Goal: Check status: Check status

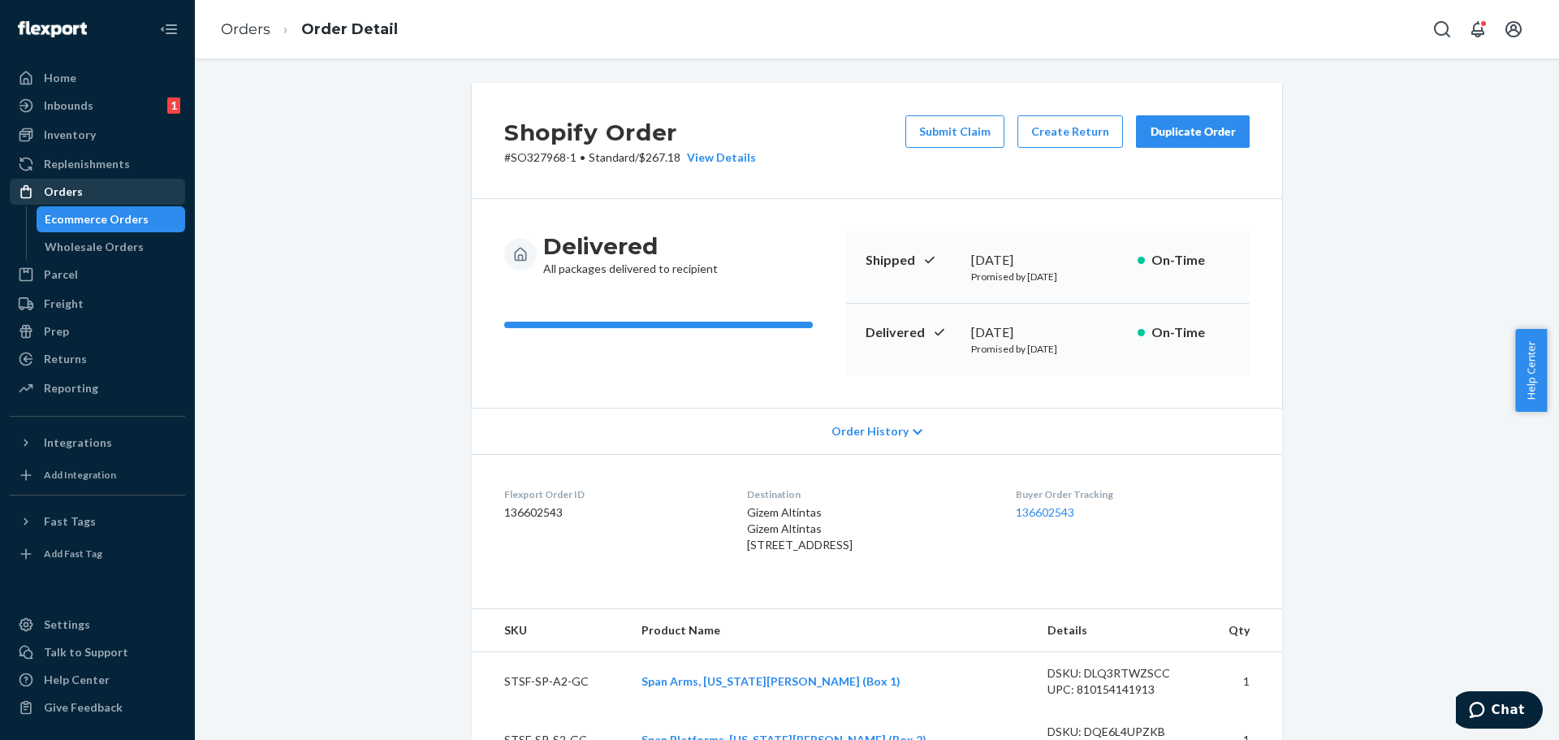
click at [82, 189] on div "Orders" at bounding box center [97, 191] width 172 height 23
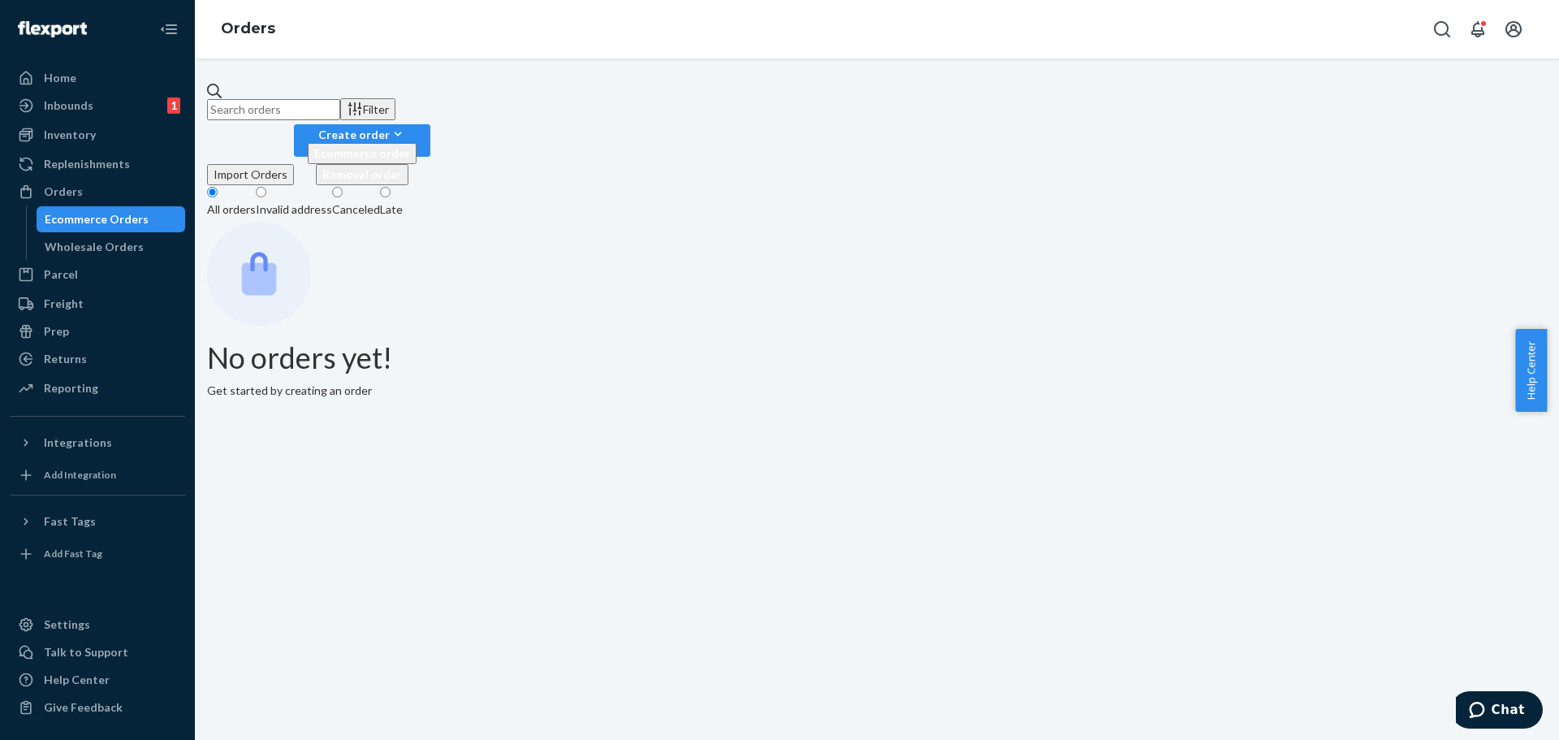
click at [340, 106] on input "text" at bounding box center [273, 109] width 133 height 21
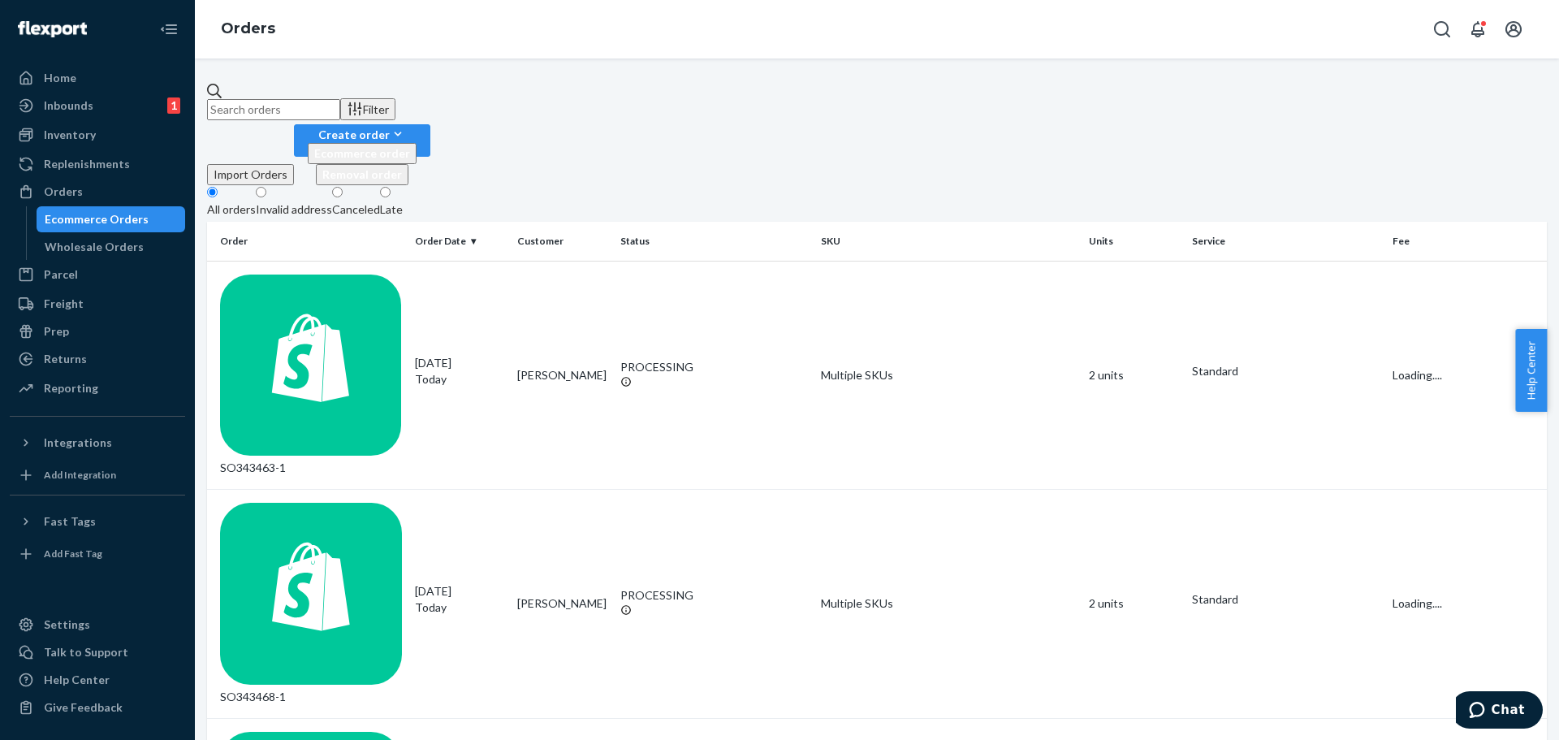
paste input "136546576"
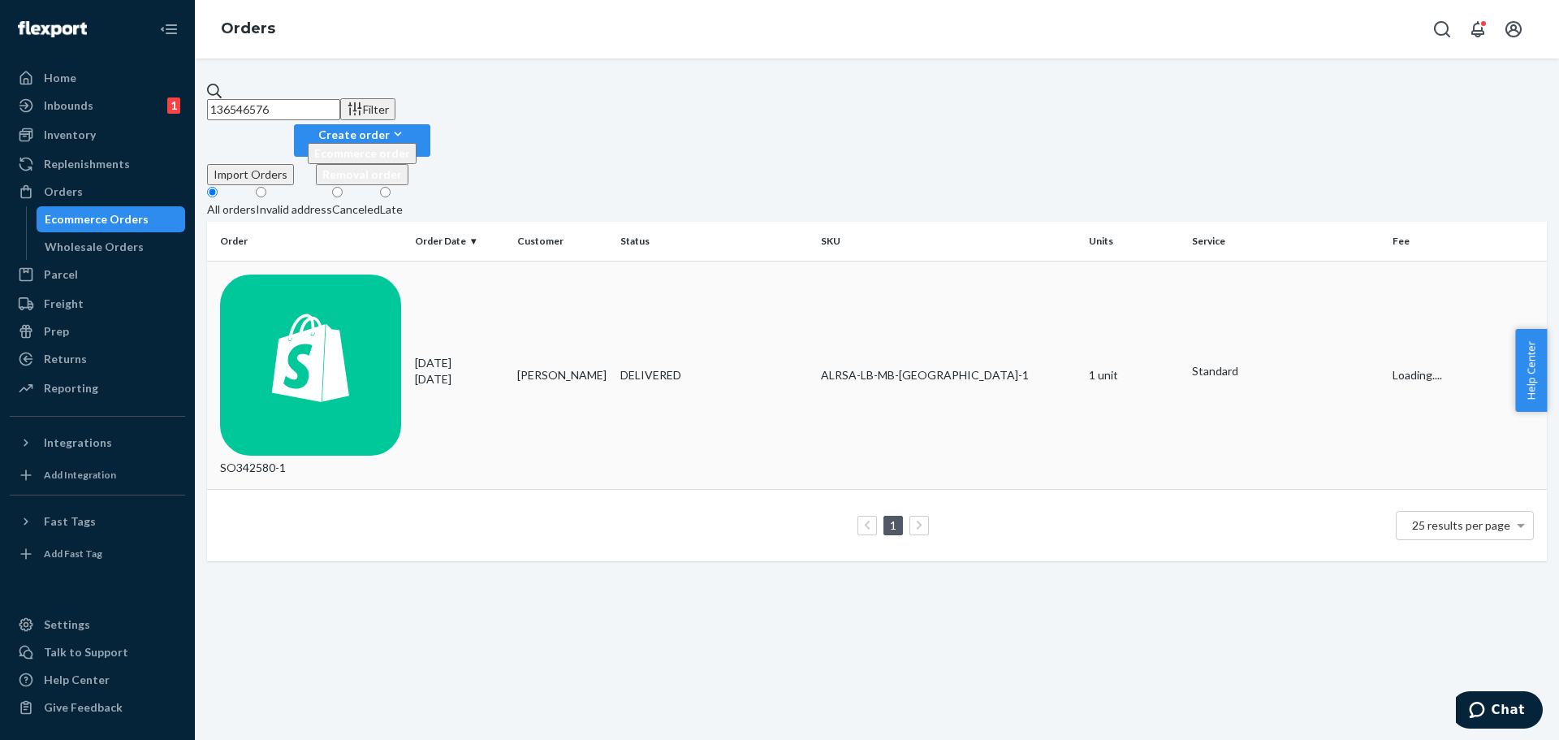
type input "136546576"
click at [910, 367] on div "ALRSA-LB-MB-[GEOGRAPHIC_DATA]-1" at bounding box center [948, 375] width 255 height 16
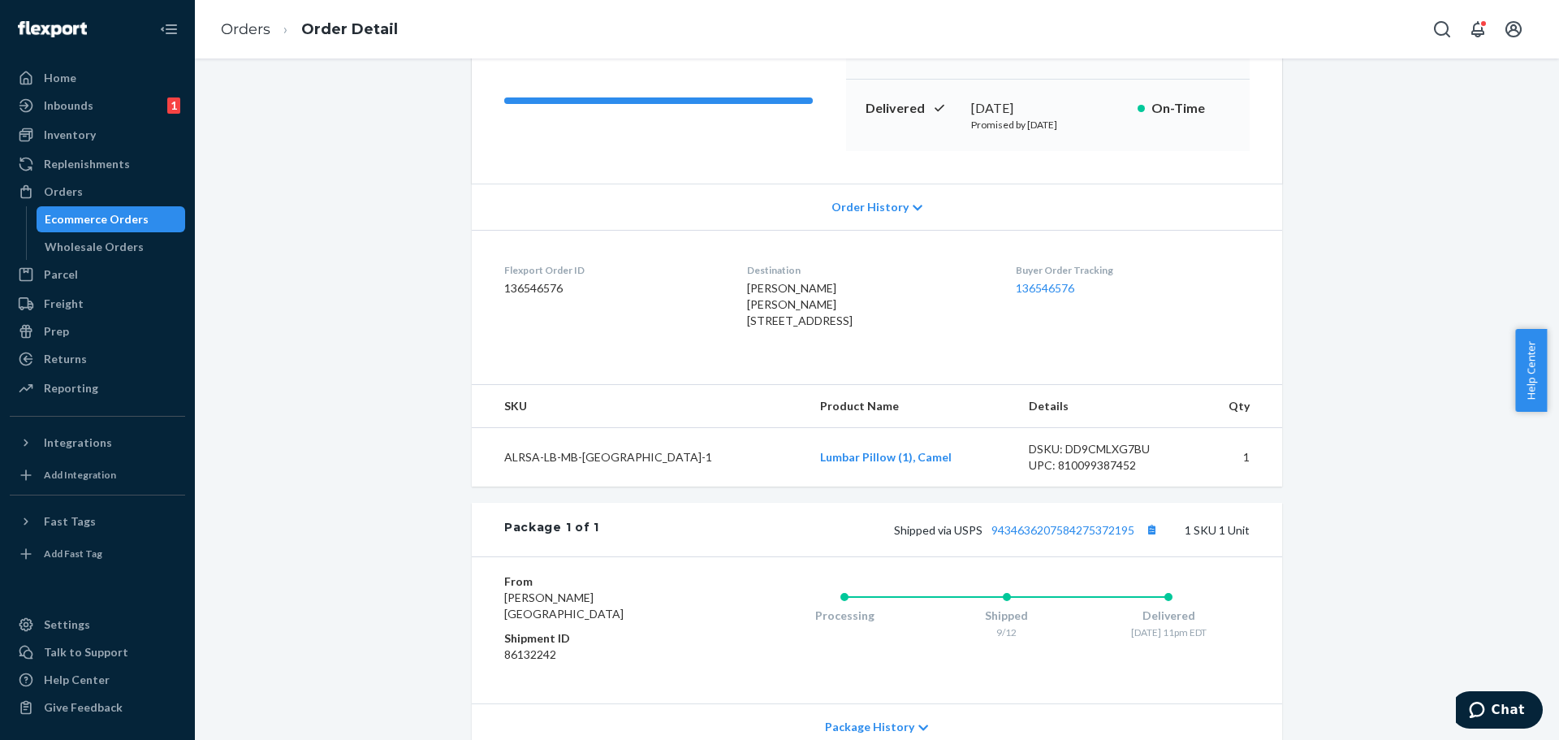
scroll to position [244, 0]
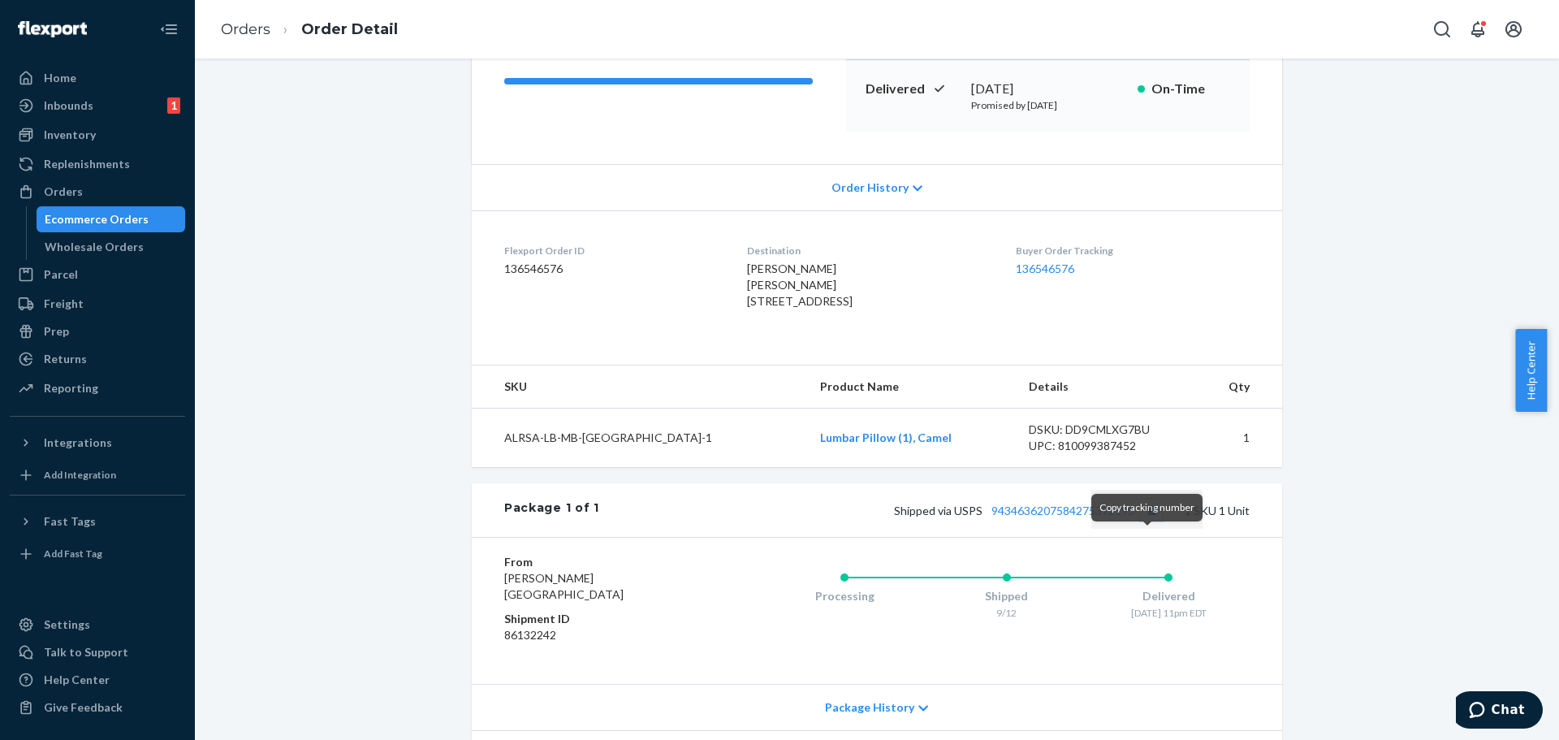
click at [1146, 520] on button "Copy tracking number" at bounding box center [1151, 509] width 21 height 21
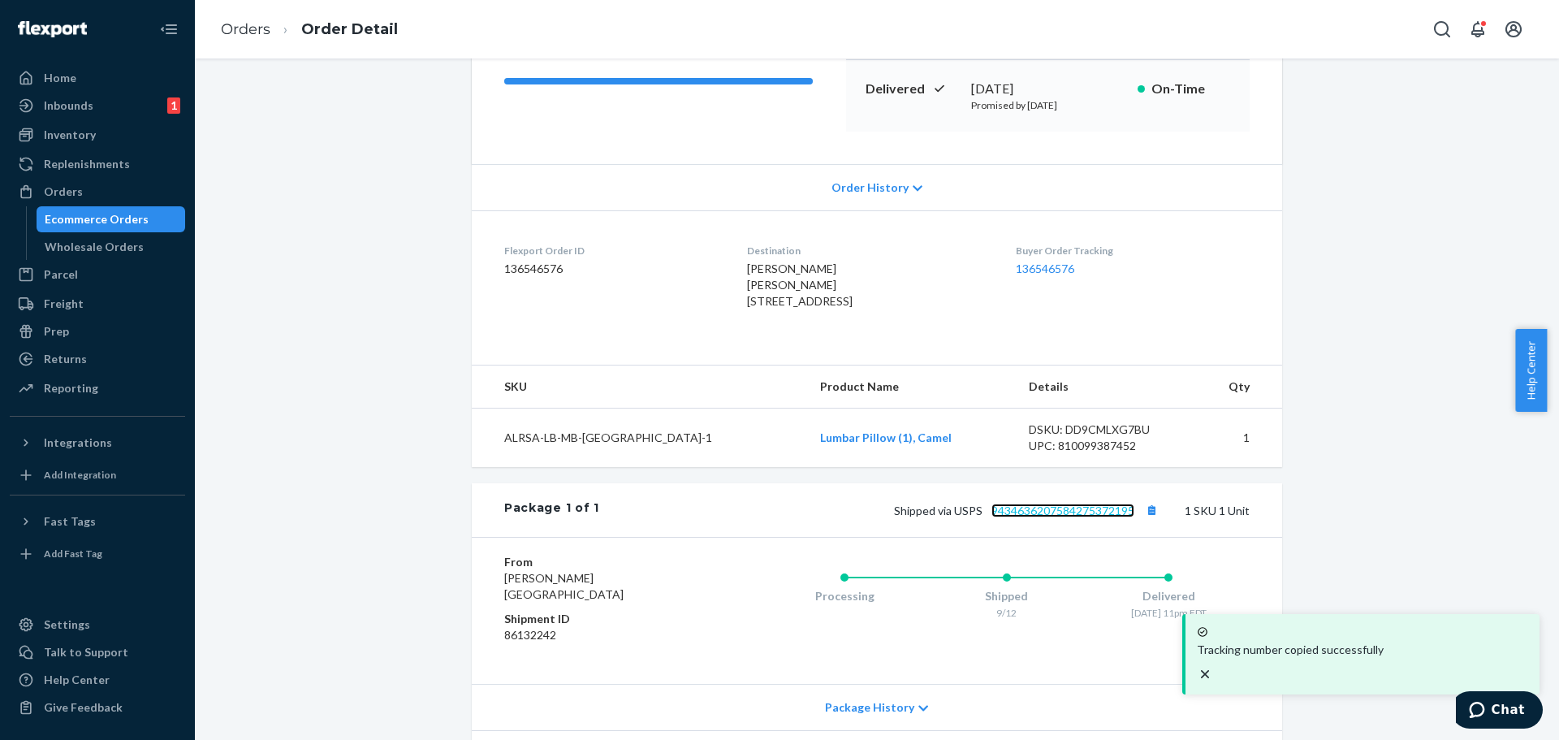
click at [1105, 517] on link "9434636207584275372195" at bounding box center [1062, 510] width 143 height 14
click at [96, 194] on div "Orders" at bounding box center [97, 191] width 172 height 23
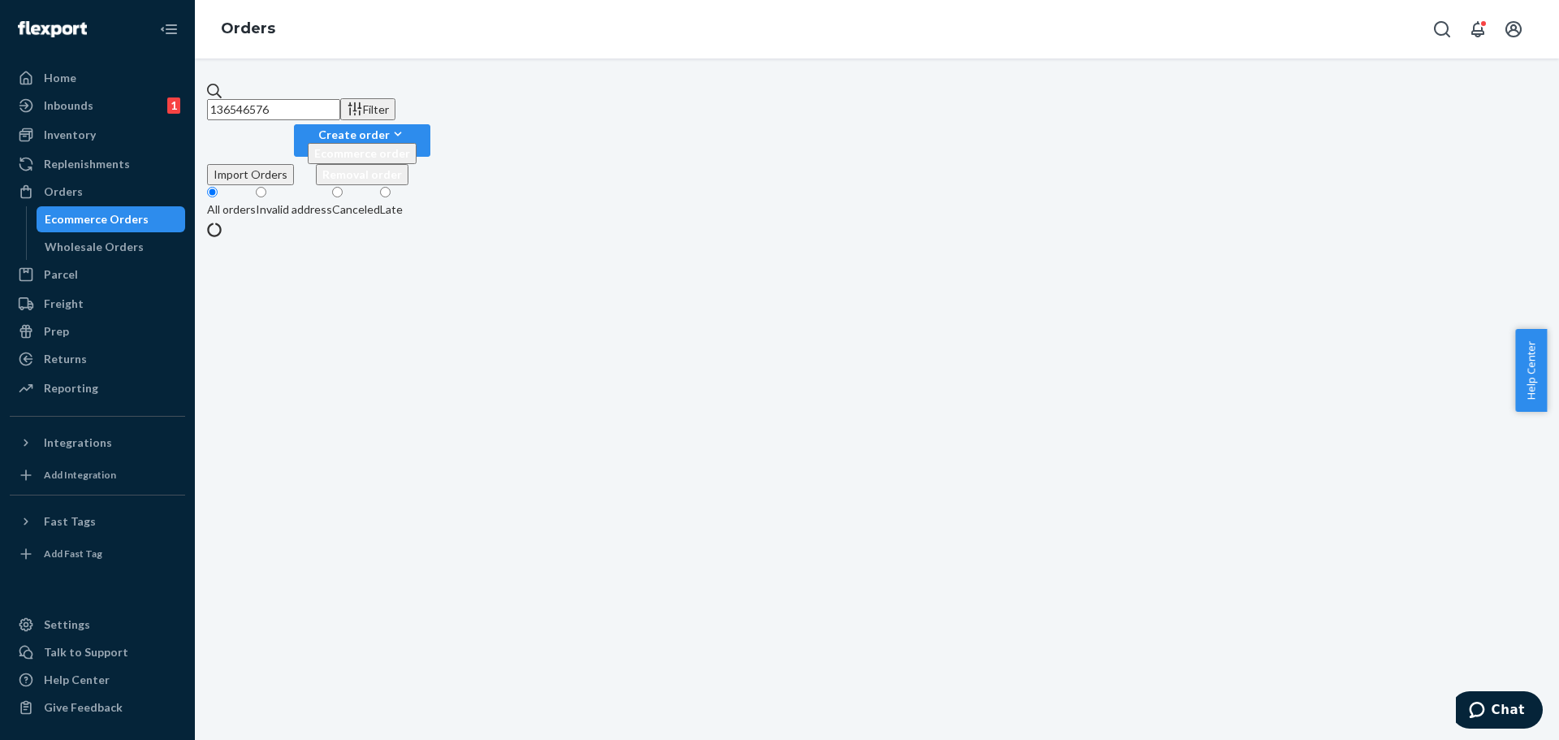
click at [257, 101] on input "136546576" at bounding box center [273, 109] width 133 height 21
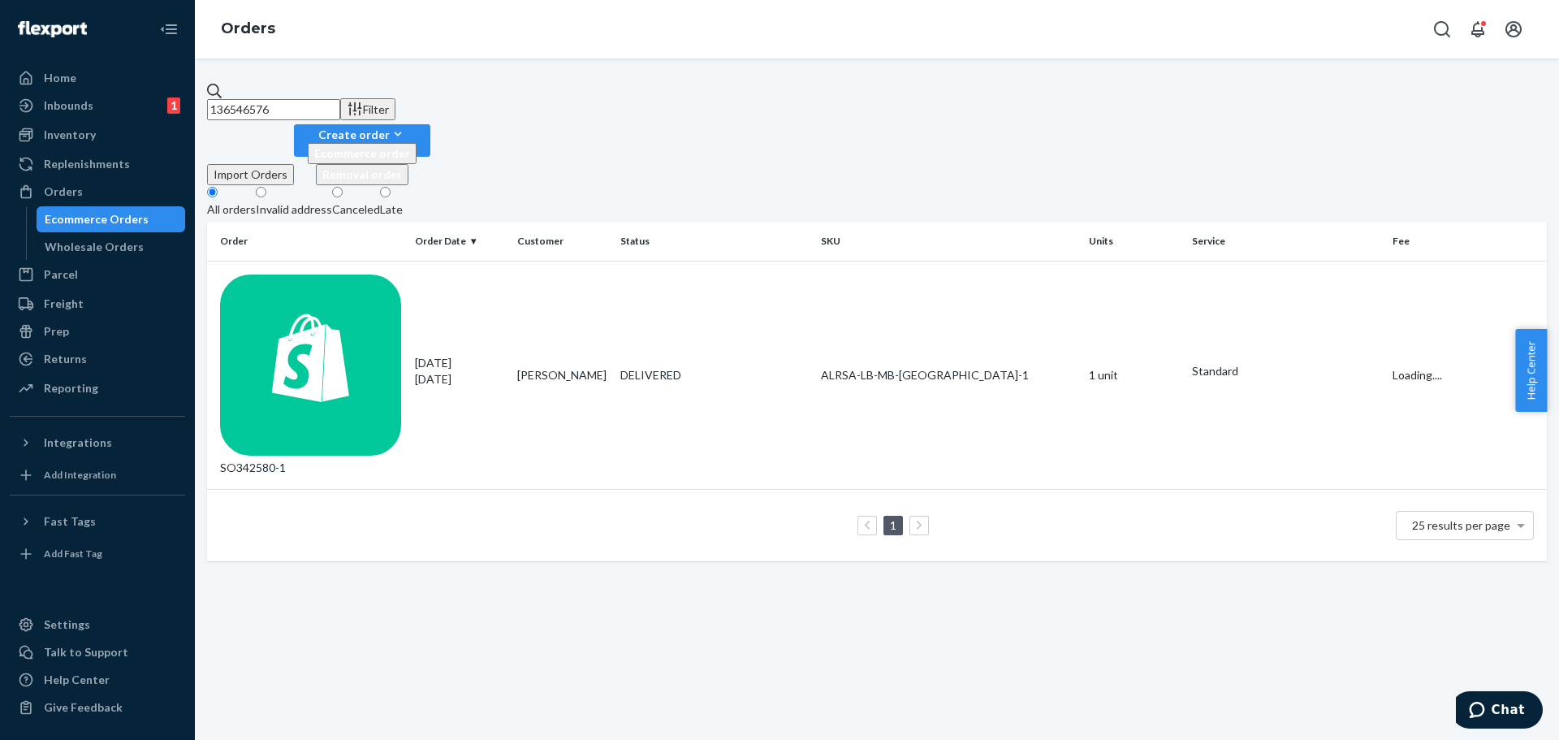
click at [258, 101] on input "136546576" at bounding box center [273, 109] width 133 height 21
paste input "925805"
type input "136925805"
click at [675, 359] on div "IN TRANSIT" at bounding box center [714, 367] width 188 height 16
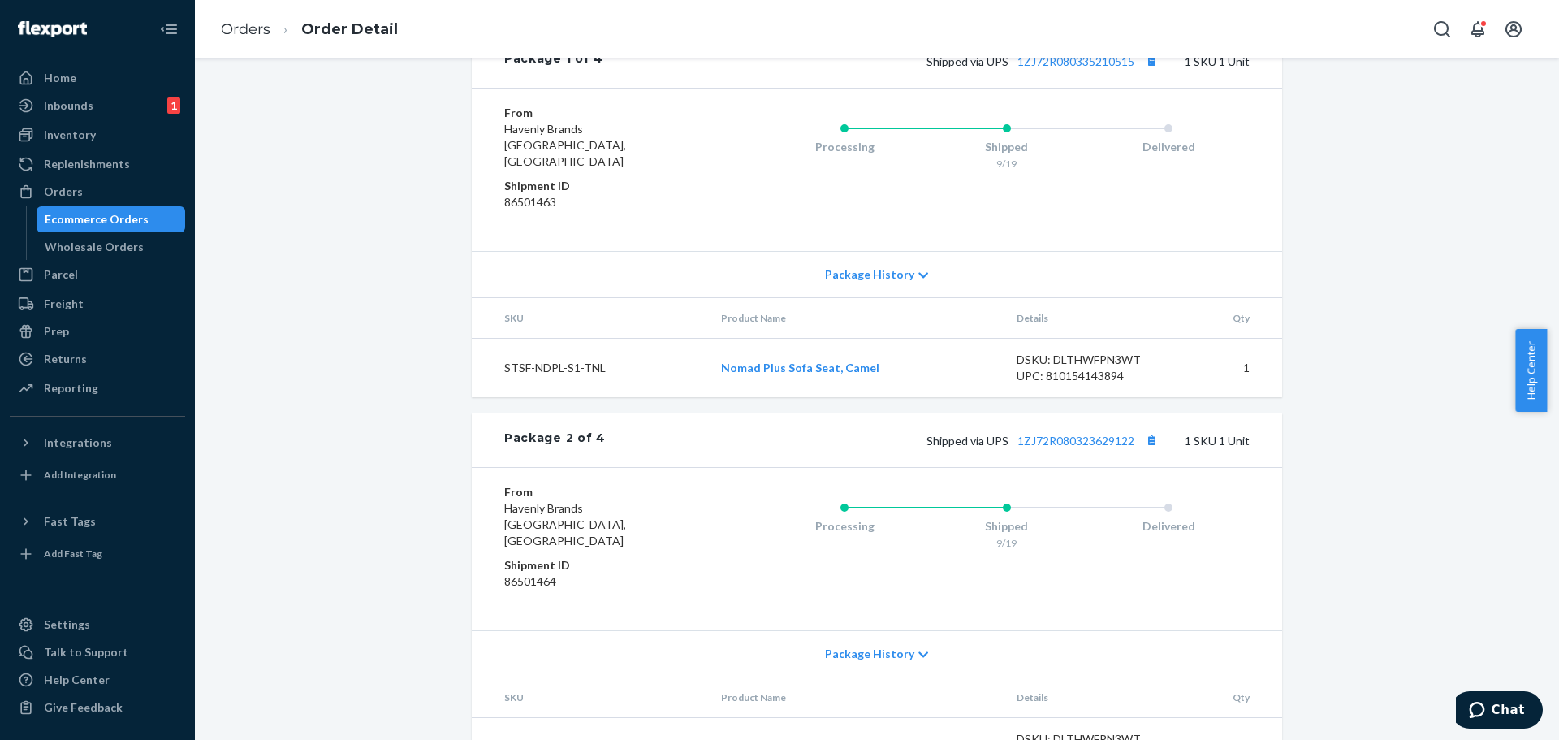
scroll to position [803, 0]
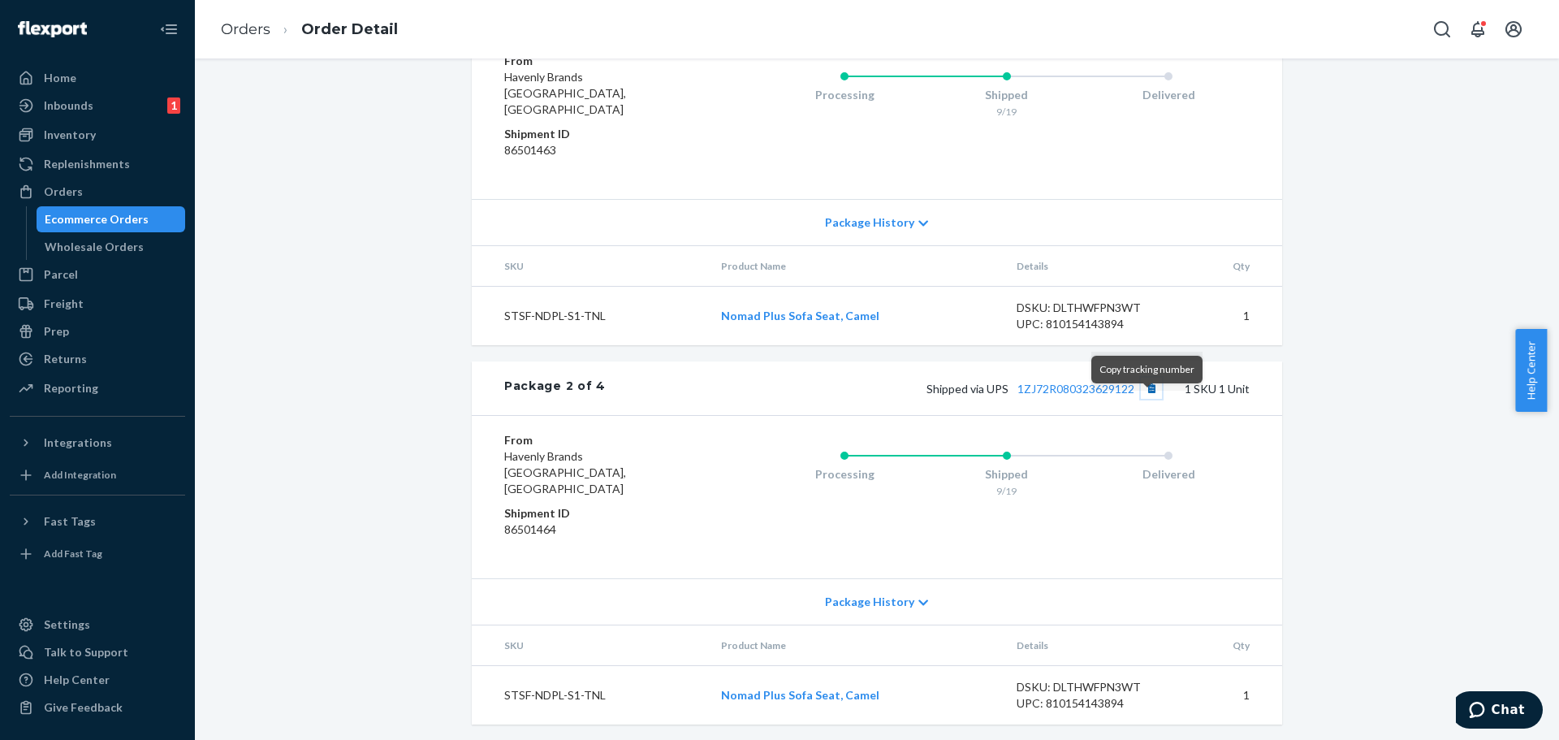
click at [1148, 399] on button "Copy tracking number" at bounding box center [1151, 387] width 21 height 21
click at [1116, 395] on link "1ZJ72R080323629122" at bounding box center [1075, 389] width 117 height 14
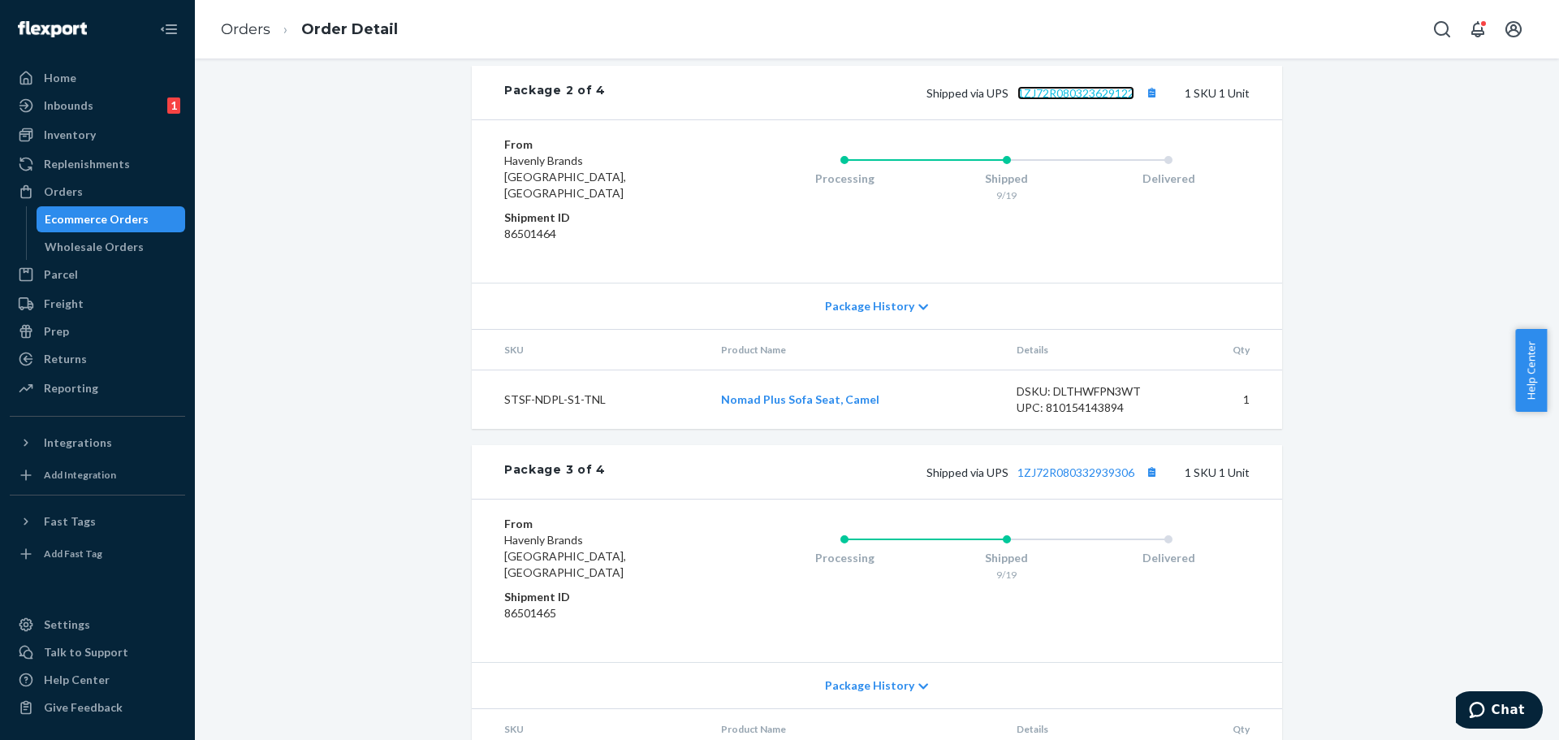
scroll to position [1128, 0]
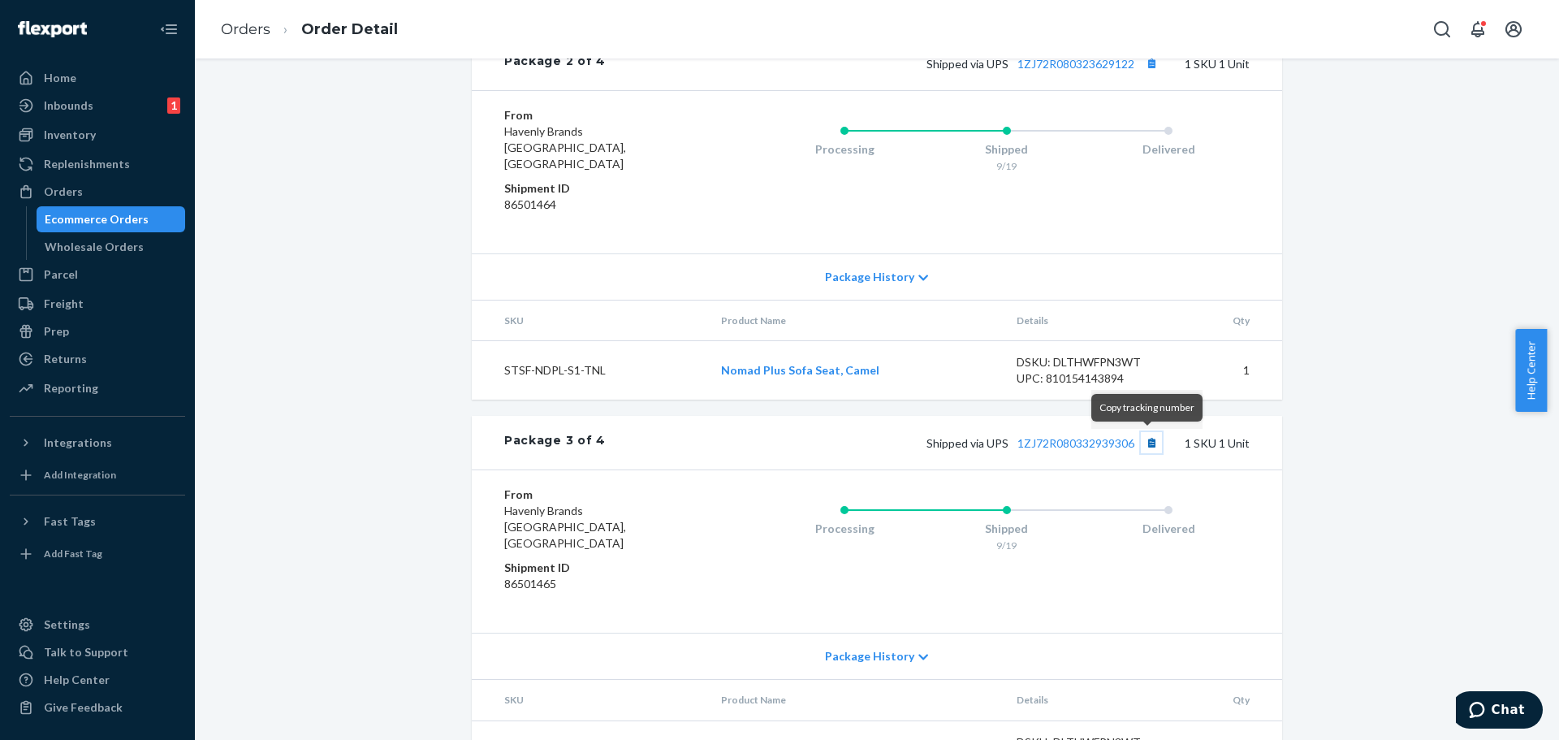
click at [1145, 444] on button "Copy tracking number" at bounding box center [1151, 442] width 21 height 21
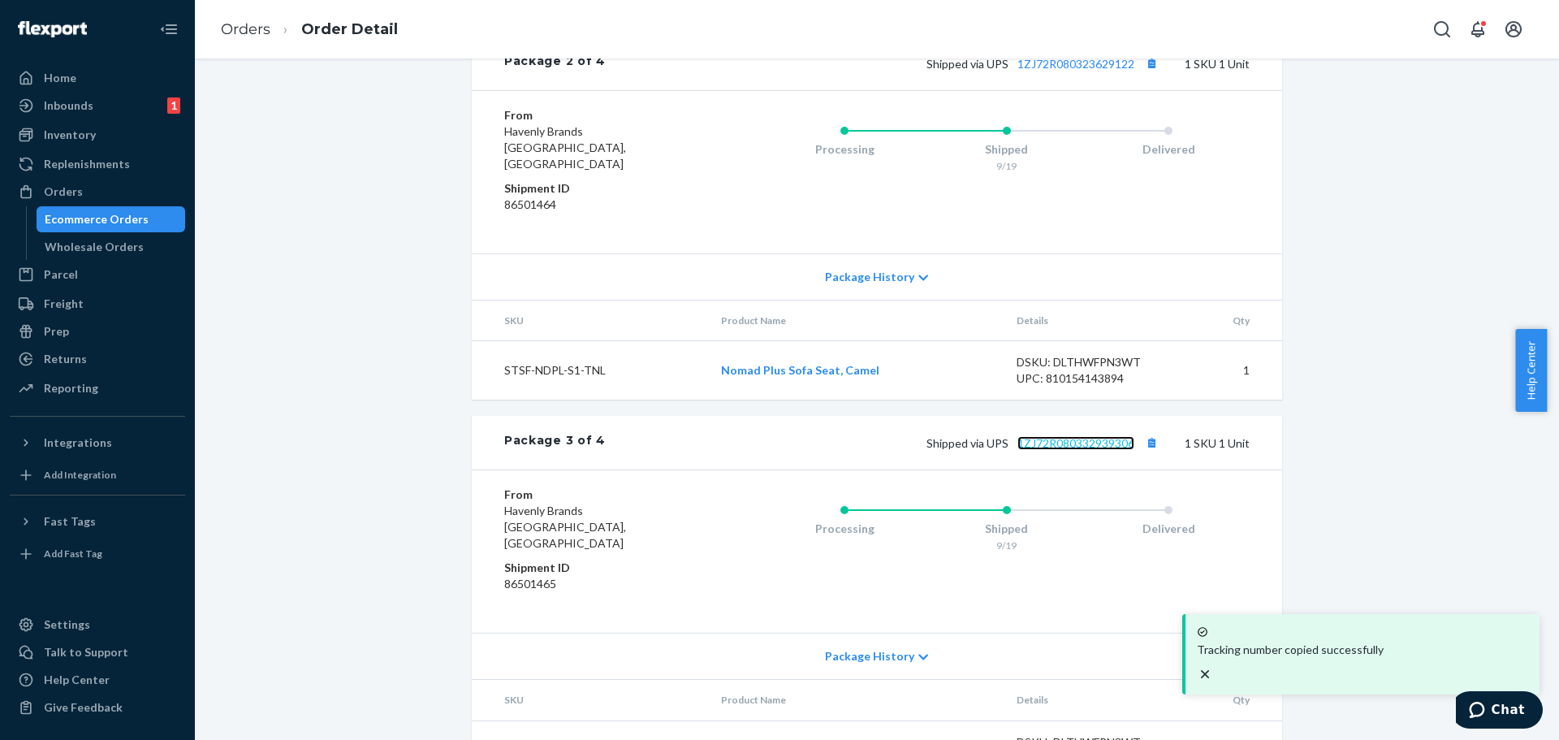
click at [1112, 444] on link "1ZJ72R080332939306" at bounding box center [1075, 443] width 117 height 14
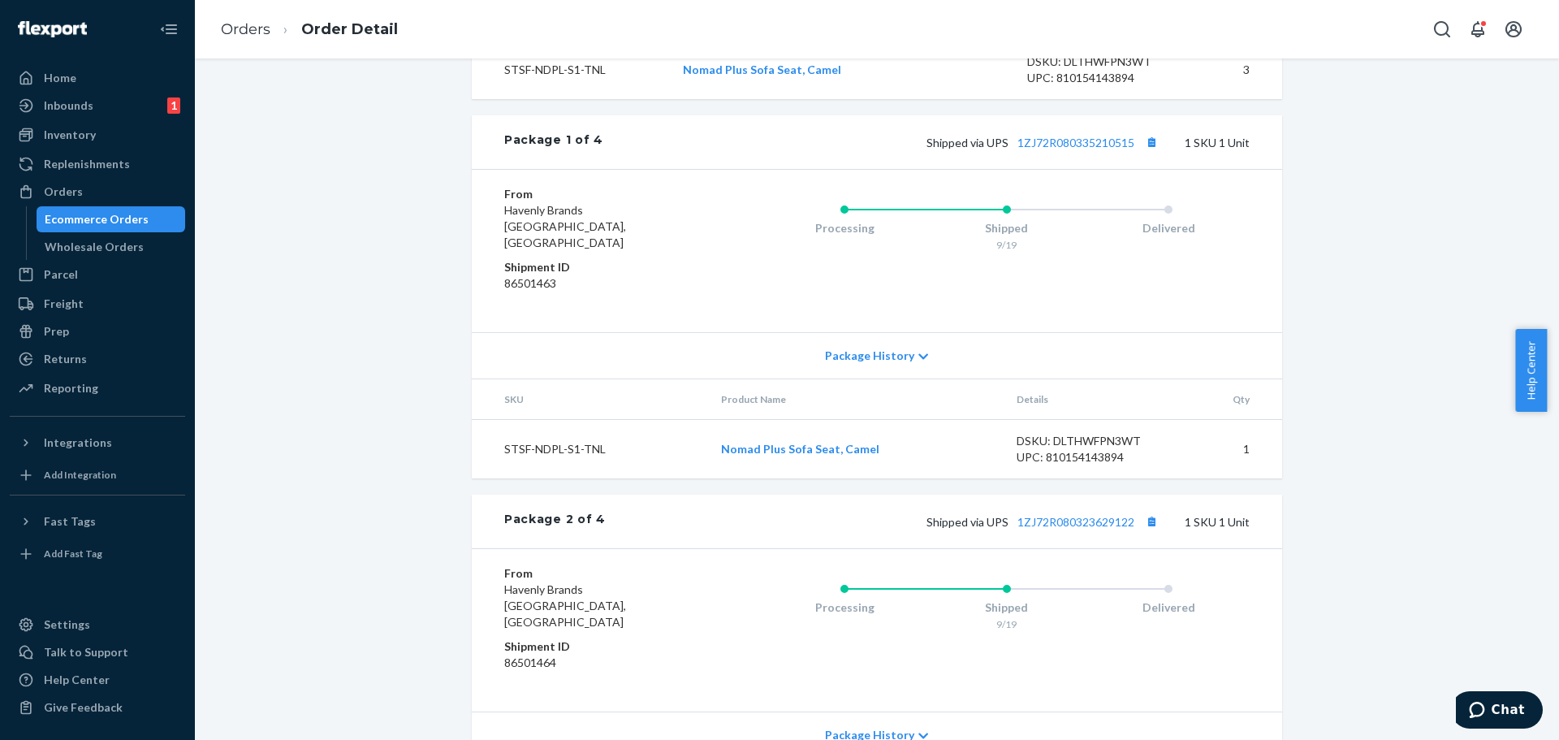
scroll to position [641, 0]
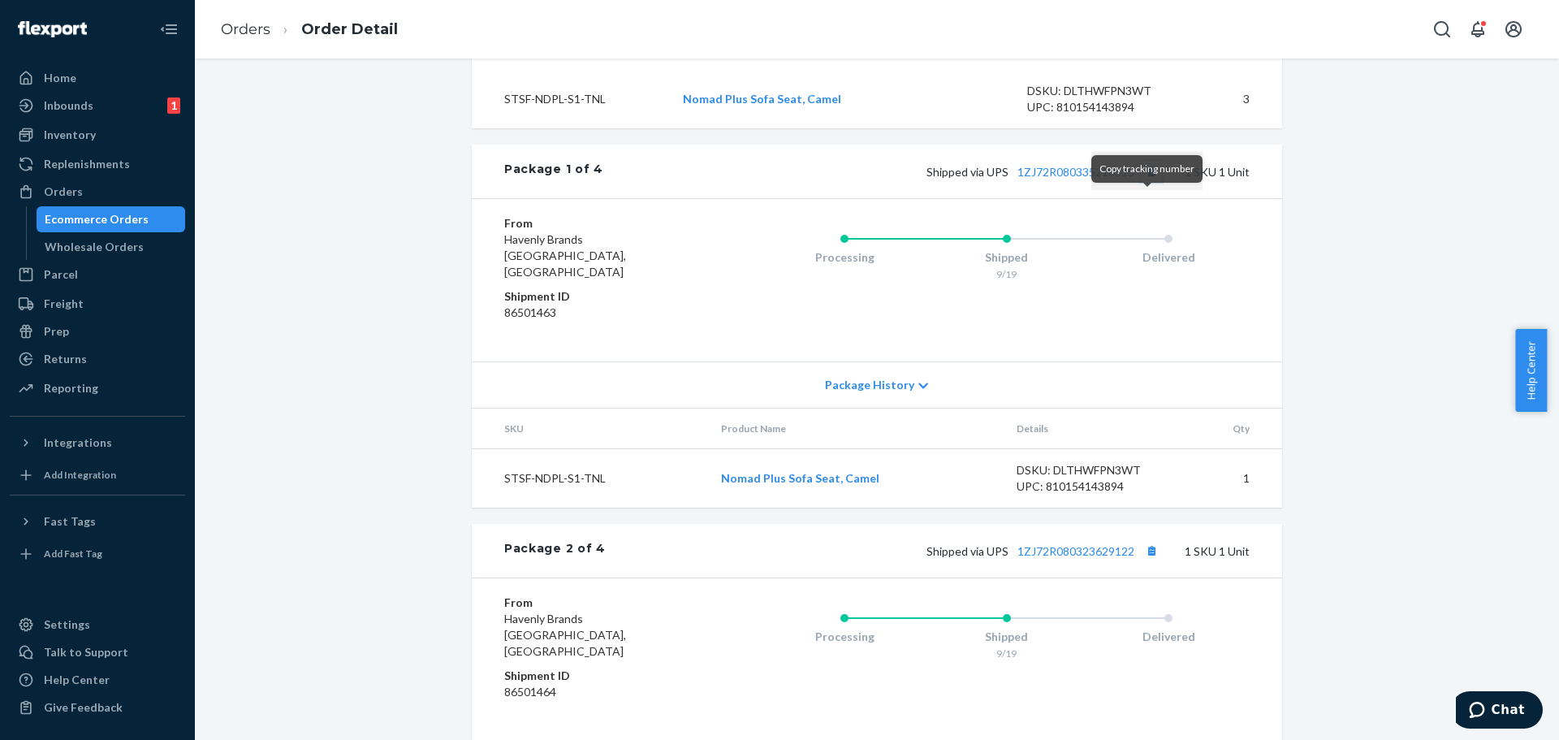
click at [1143, 182] on button "Copy tracking number" at bounding box center [1151, 171] width 21 height 21
click at [1112, 179] on link "1ZJ72R080335210515" at bounding box center [1075, 172] width 117 height 14
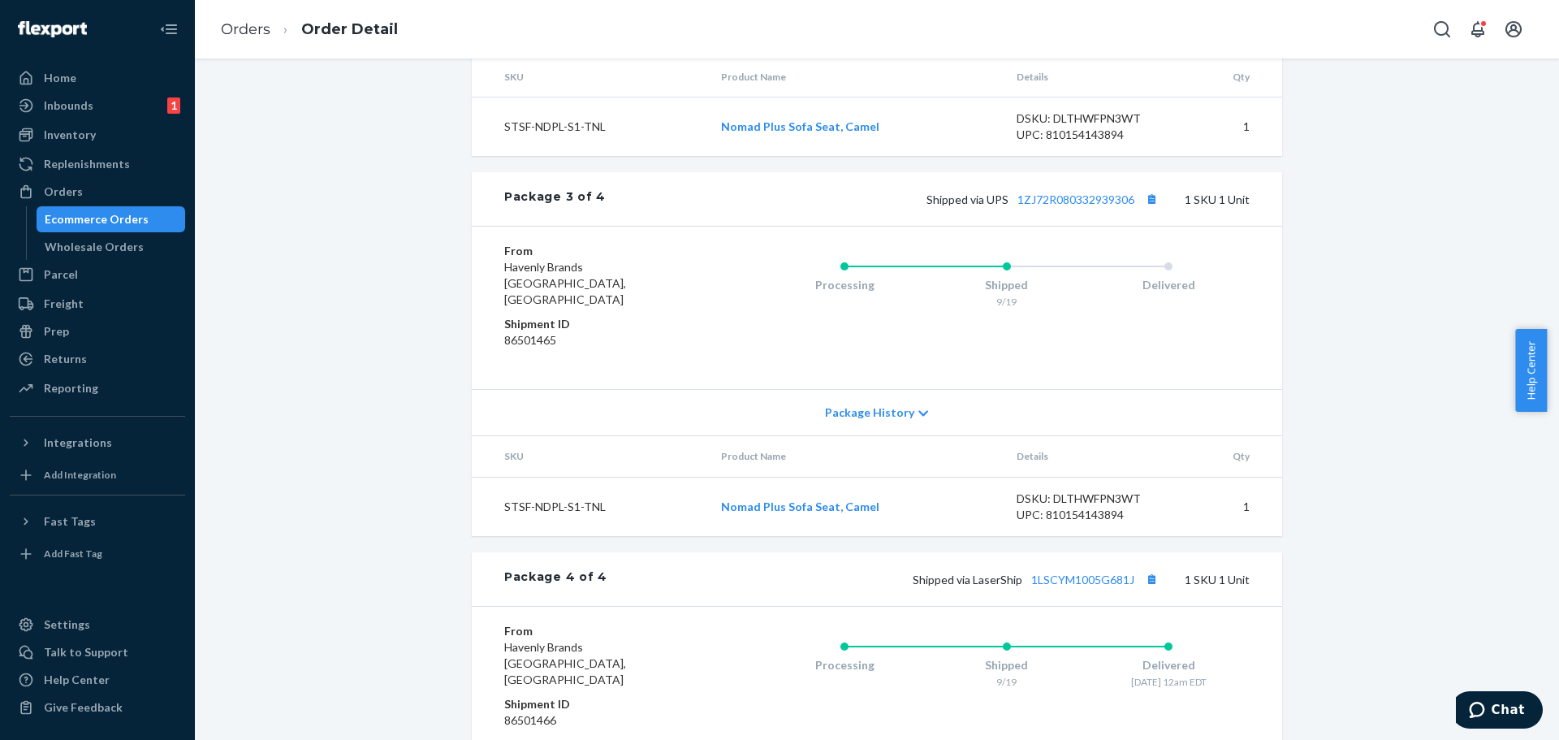
scroll to position [1533, 0]
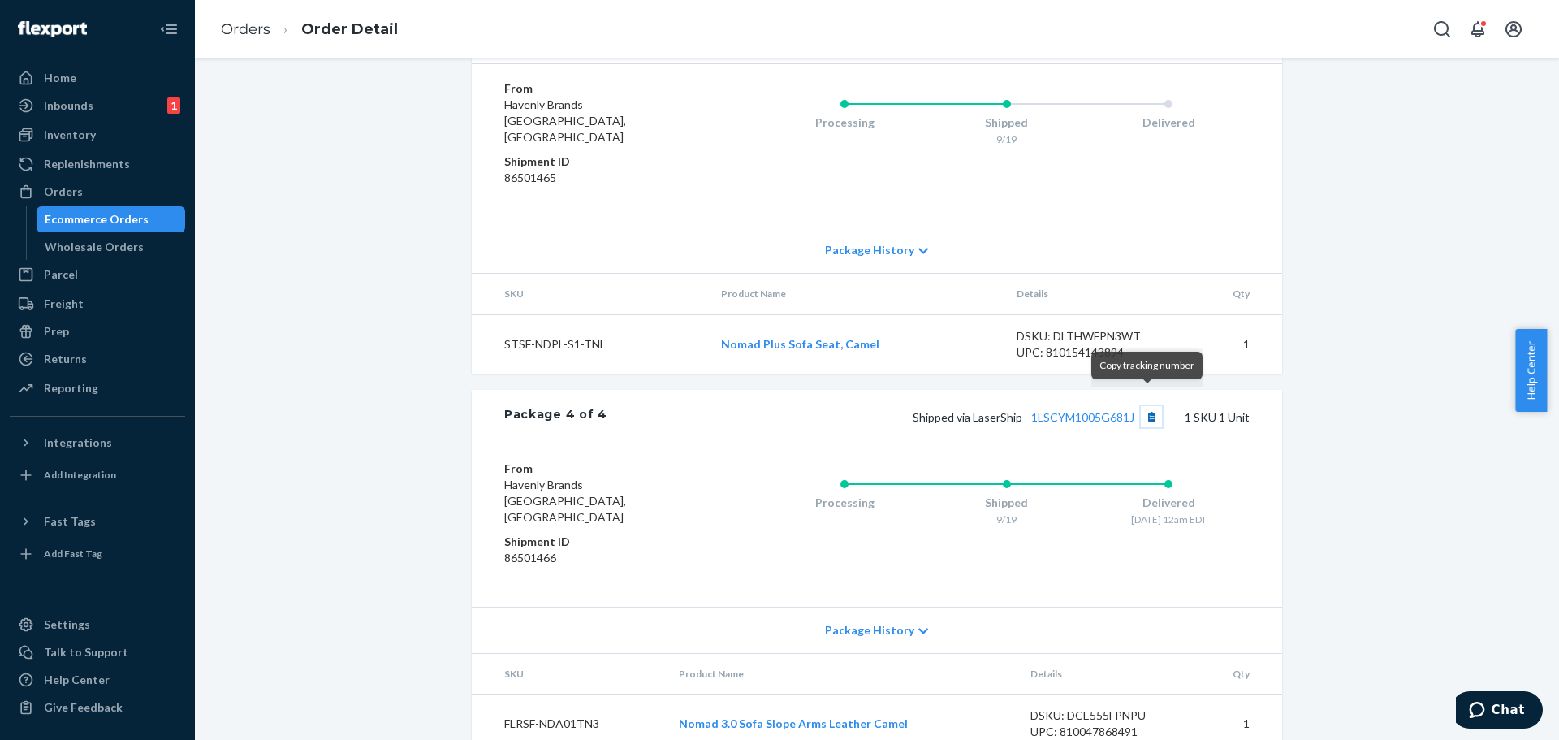
click at [1142, 406] on button "Copy tracking number" at bounding box center [1151, 416] width 21 height 21
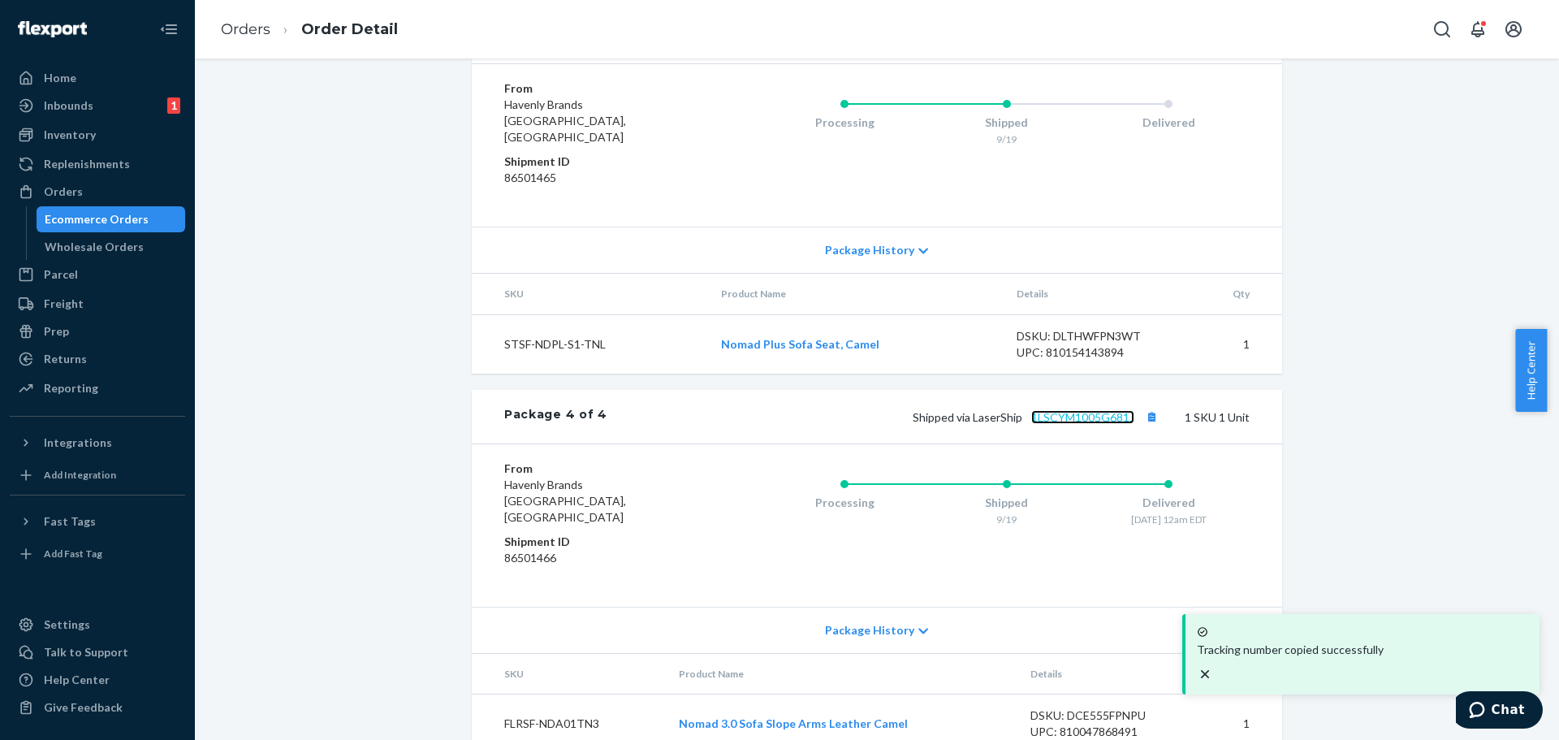
click at [1102, 410] on link "1LSCYM1005G681J" at bounding box center [1082, 417] width 103 height 14
